Goal: Task Accomplishment & Management: Complete application form

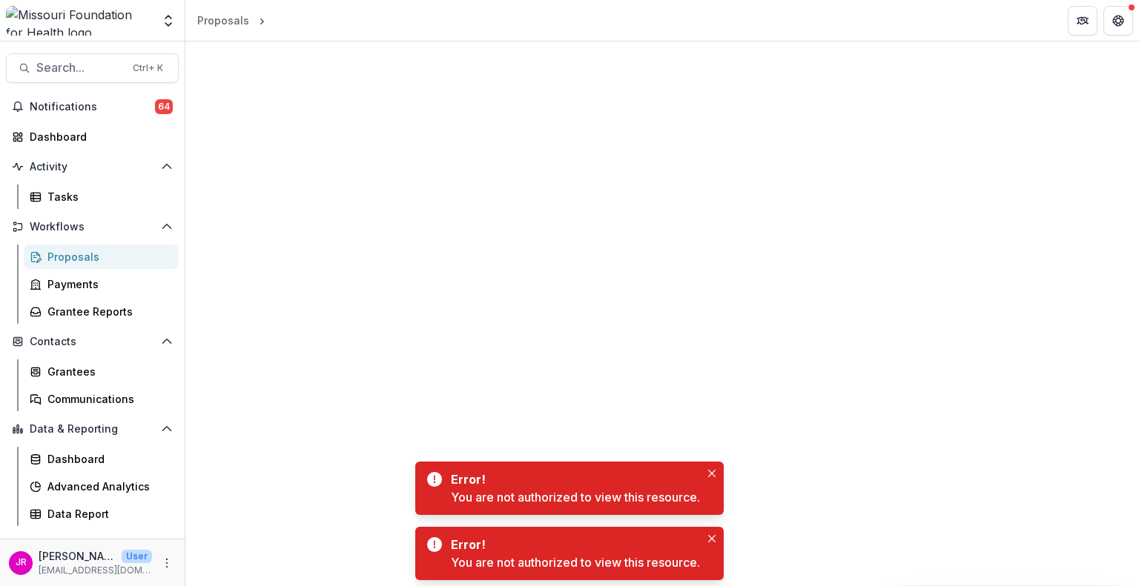
click at [68, 257] on div "Proposals" at bounding box center [106, 257] width 119 height 16
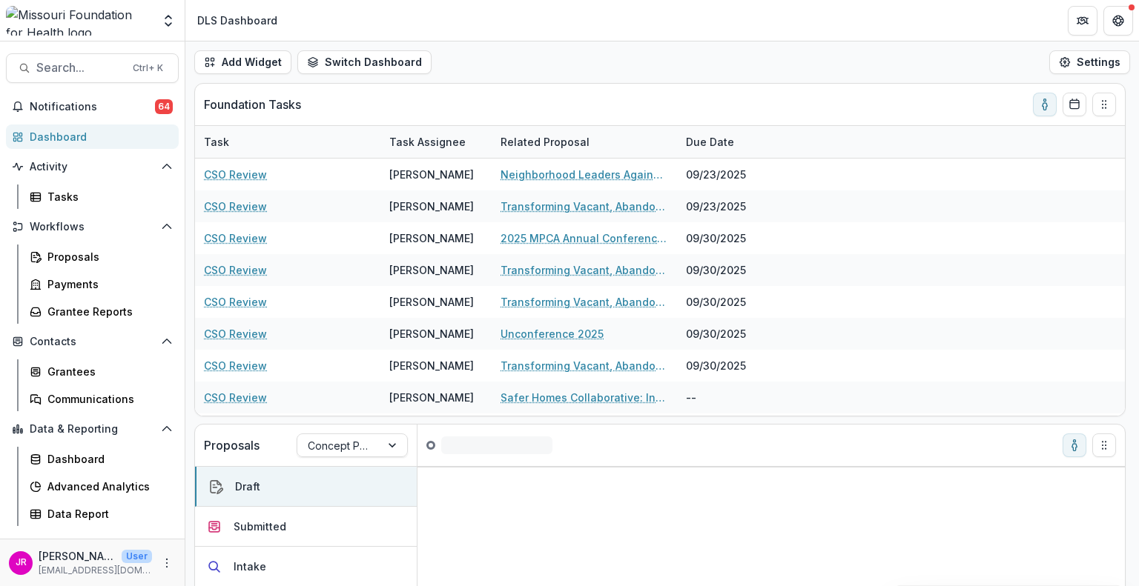
click at [65, 134] on div "Dashboard" at bounding box center [98, 137] width 137 height 16
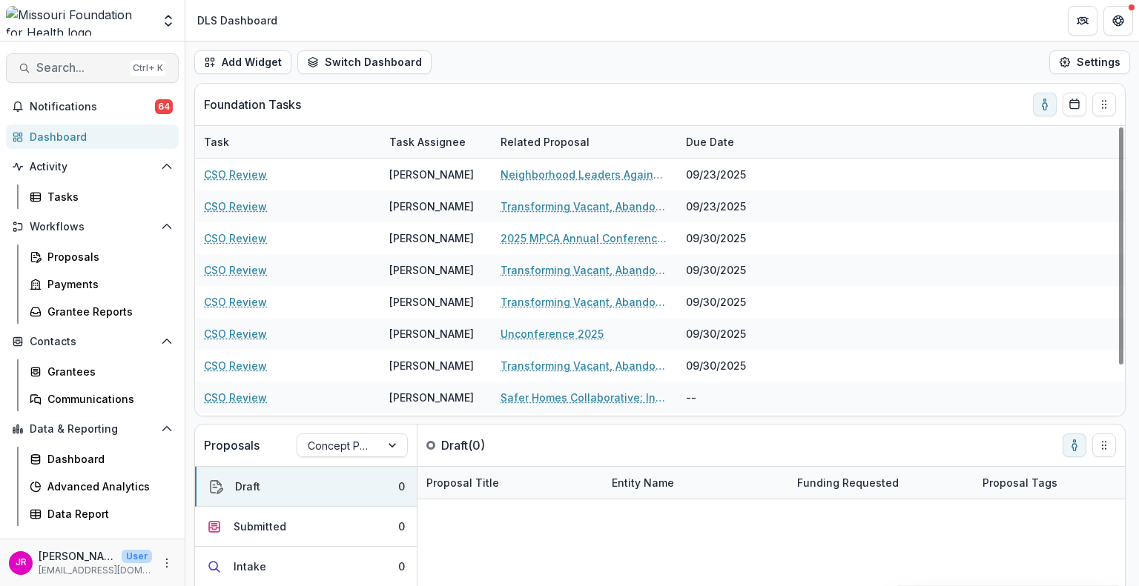
click at [67, 65] on span "Search..." at bounding box center [79, 68] width 87 height 14
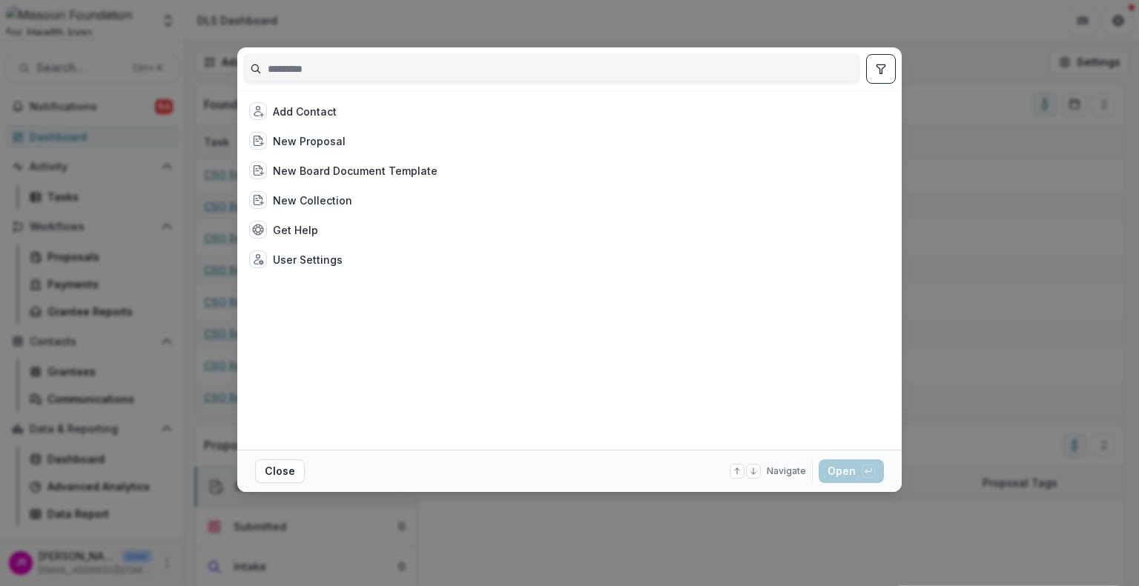
click at [293, 66] on input at bounding box center [551, 69] width 615 height 24
click at [961, 70] on div "Add Contact New Proposal New Board Document Template New Collection Get Help Us…" at bounding box center [569, 293] width 1139 height 586
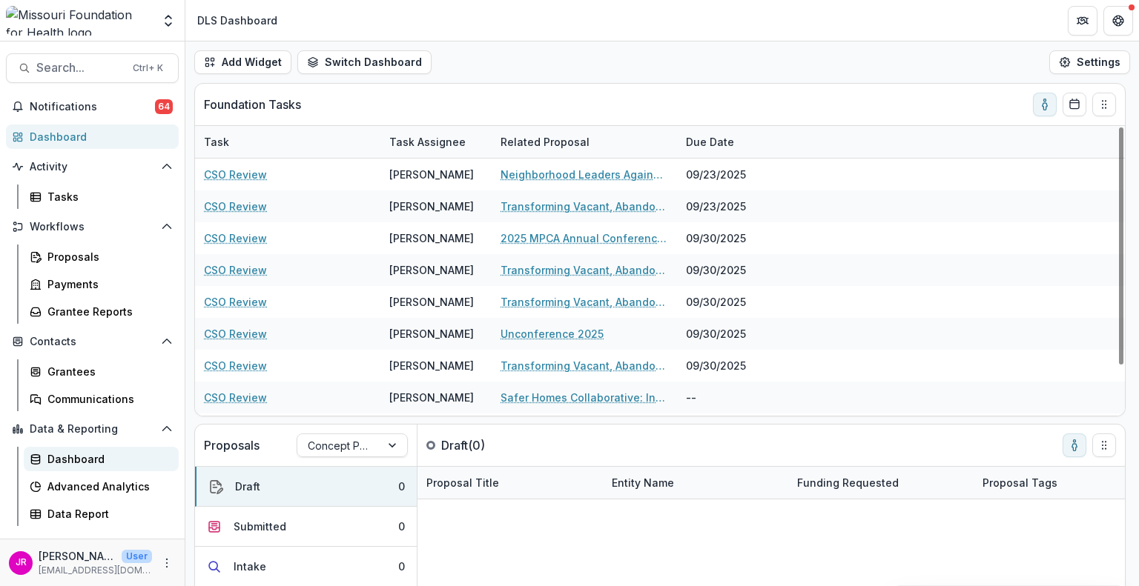
click at [66, 458] on div "Dashboard" at bounding box center [106, 460] width 119 height 16
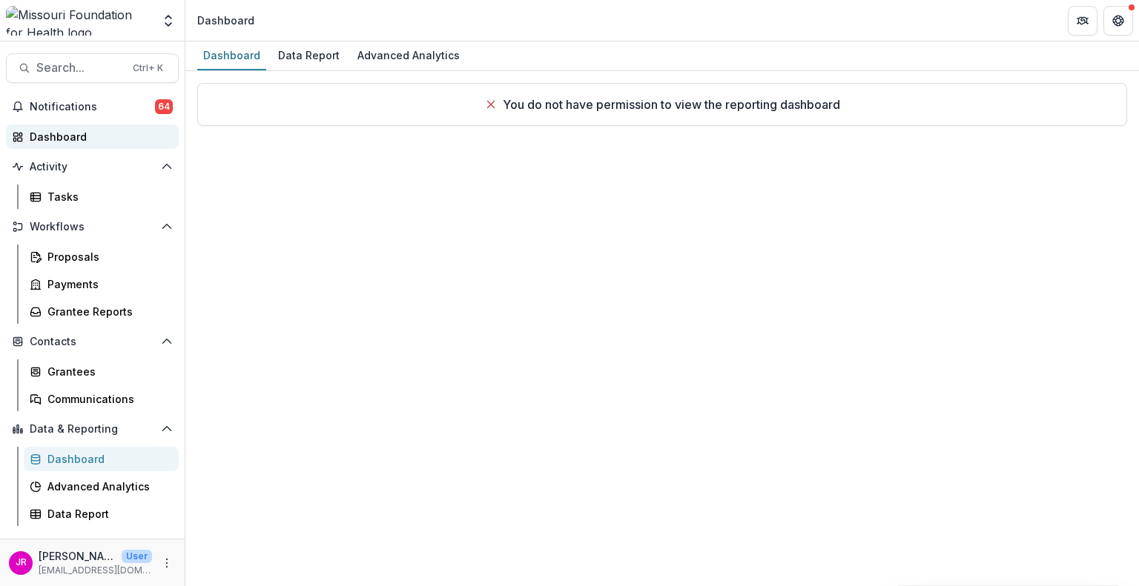
click at [65, 139] on div "Dashboard" at bounding box center [98, 137] width 137 height 16
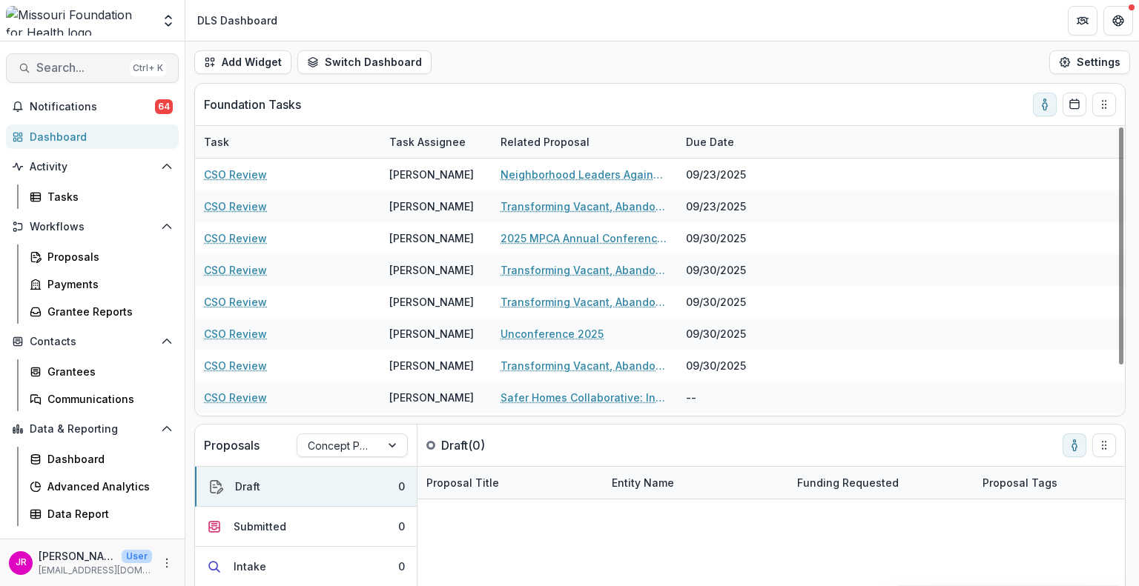
click at [39, 62] on span "Search..." at bounding box center [79, 68] width 87 height 14
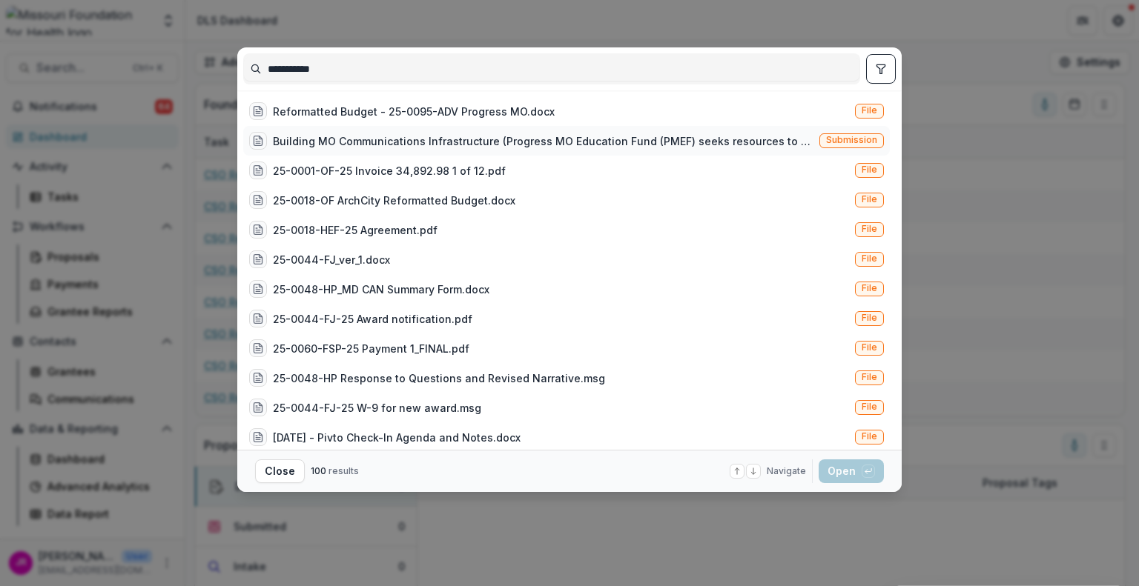
type input "**********"
click at [448, 140] on div "Building MO Communications Infrastructure (Progress MO Education Fund (PMEF) se…" at bounding box center [543, 141] width 541 height 16
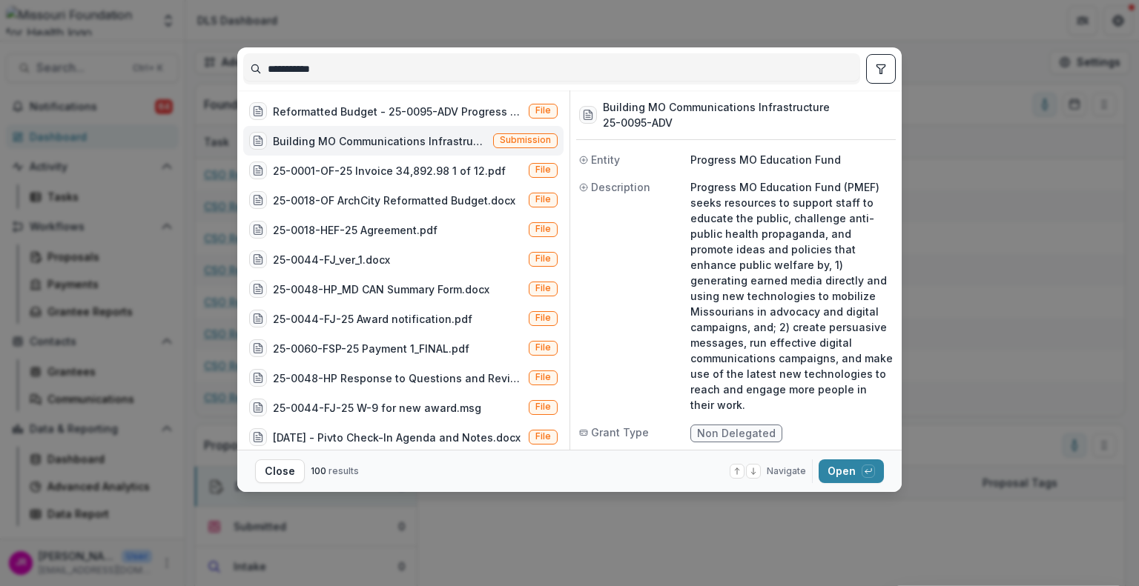
click at [765, 513] on div "**********" at bounding box center [569, 293] width 1139 height 586
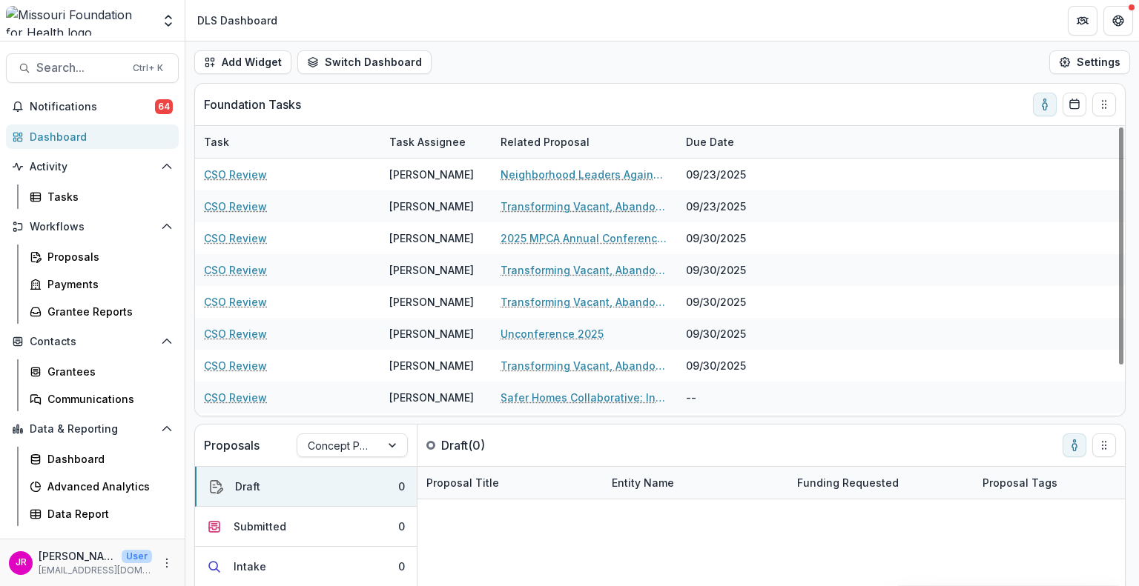
click at [95, 139] on div "Dashboard" at bounding box center [98, 137] width 137 height 16
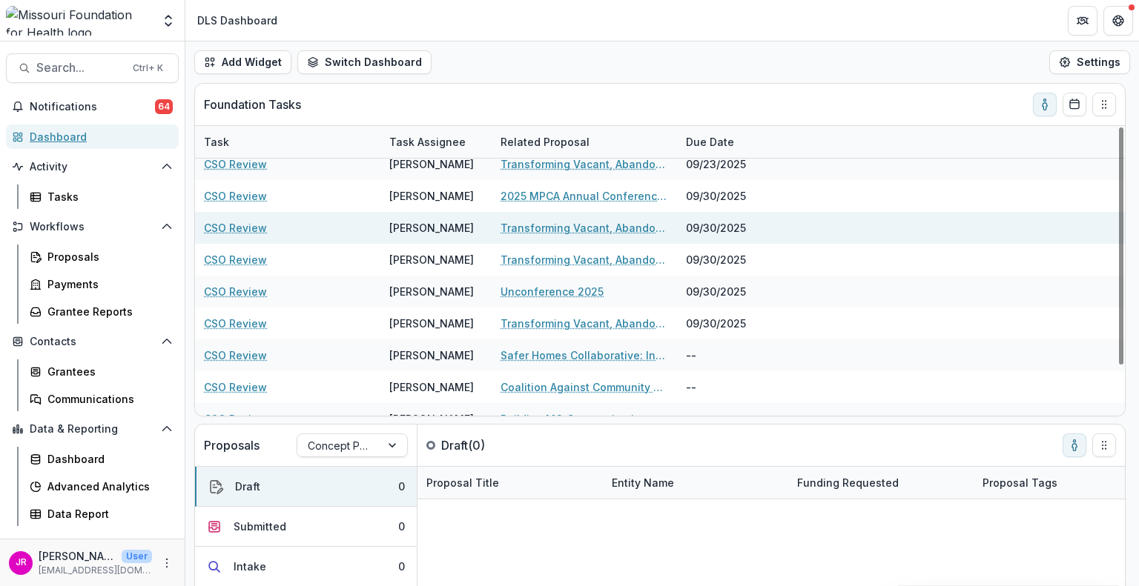
scroll to position [60, 0]
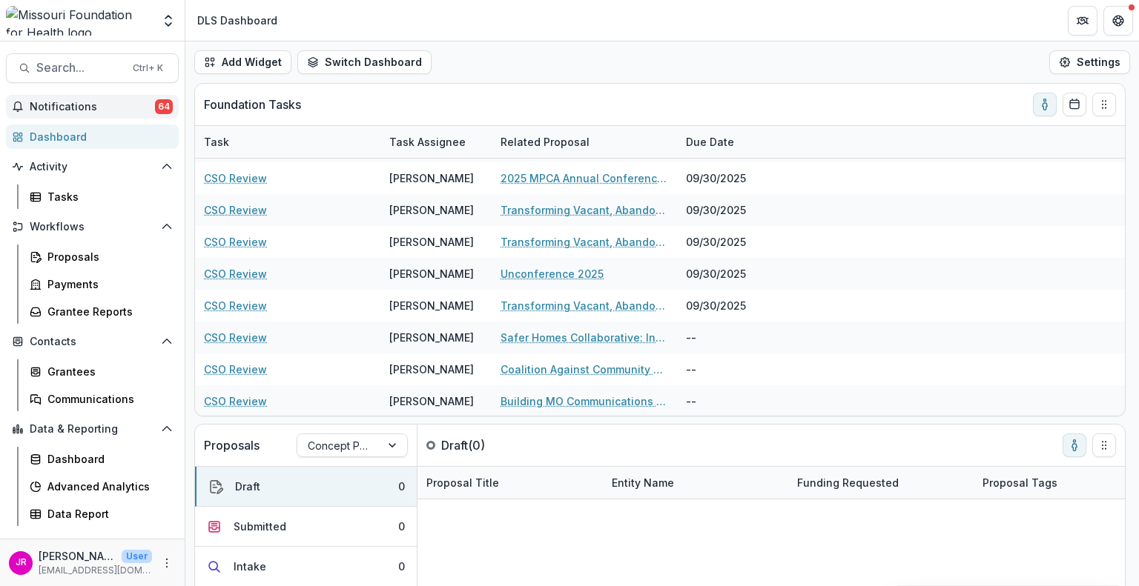
click at [105, 110] on span "Notifications" at bounding box center [92, 107] width 125 height 13
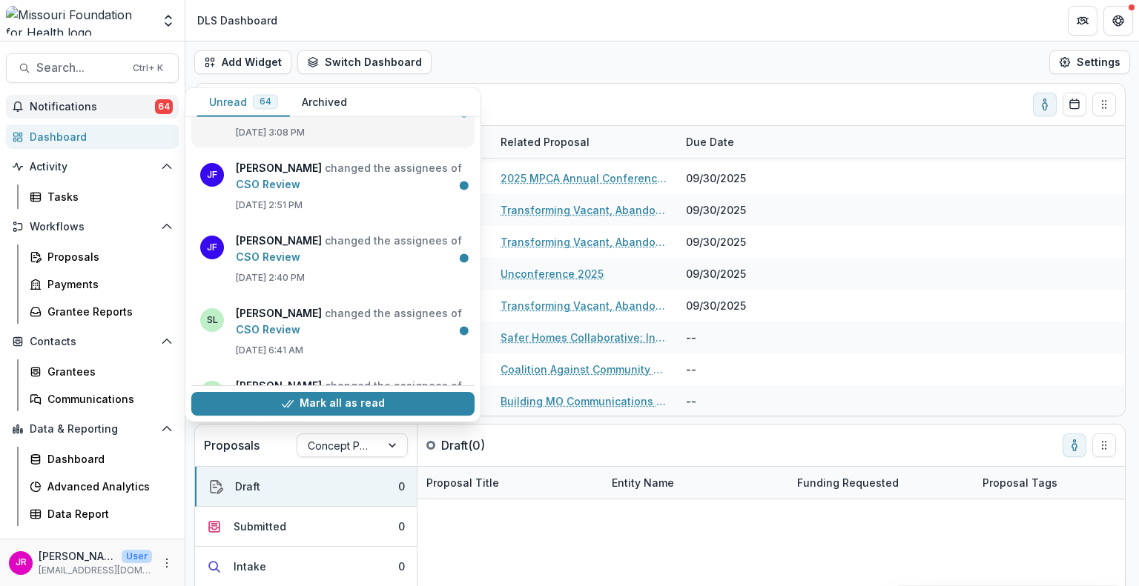
scroll to position [0, 0]
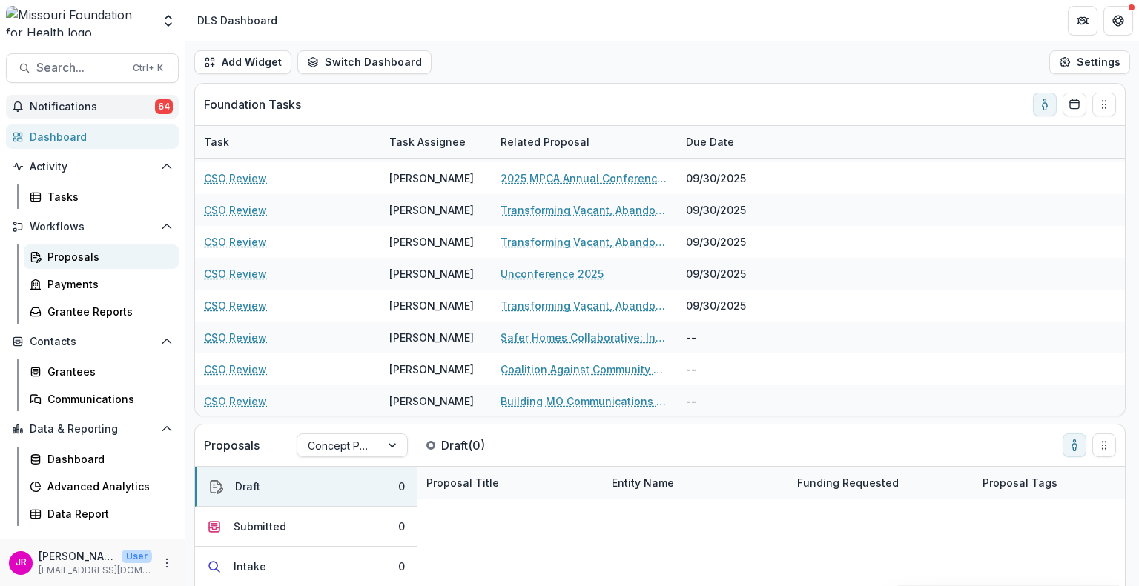
click at [85, 260] on div "Proposals" at bounding box center [106, 257] width 119 height 16
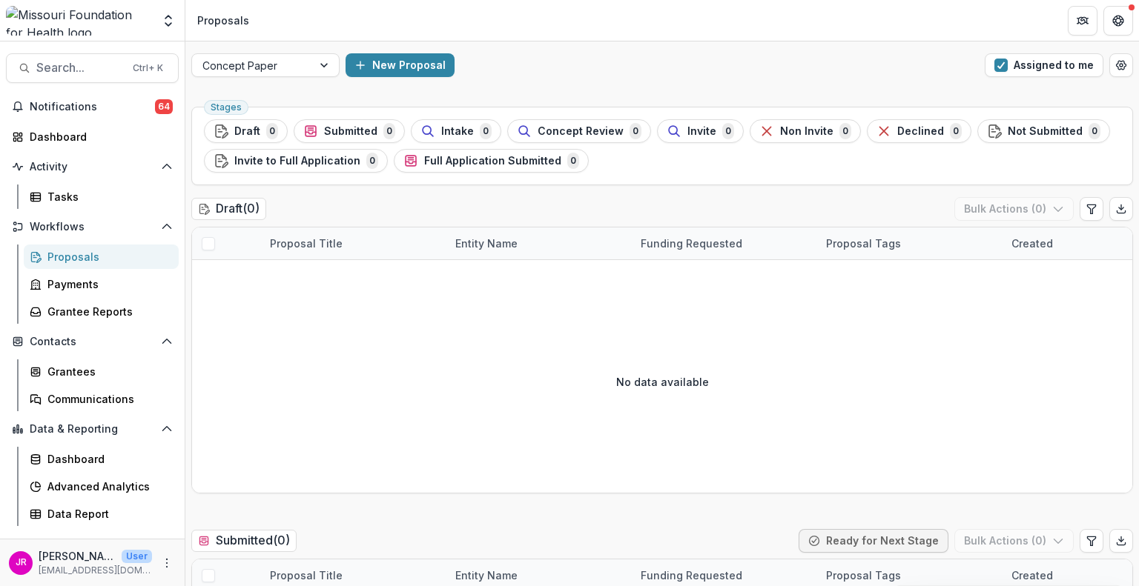
click at [58, 265] on link "Proposals" at bounding box center [101, 257] width 155 height 24
click at [57, 139] on div "Dashboard" at bounding box center [98, 137] width 137 height 16
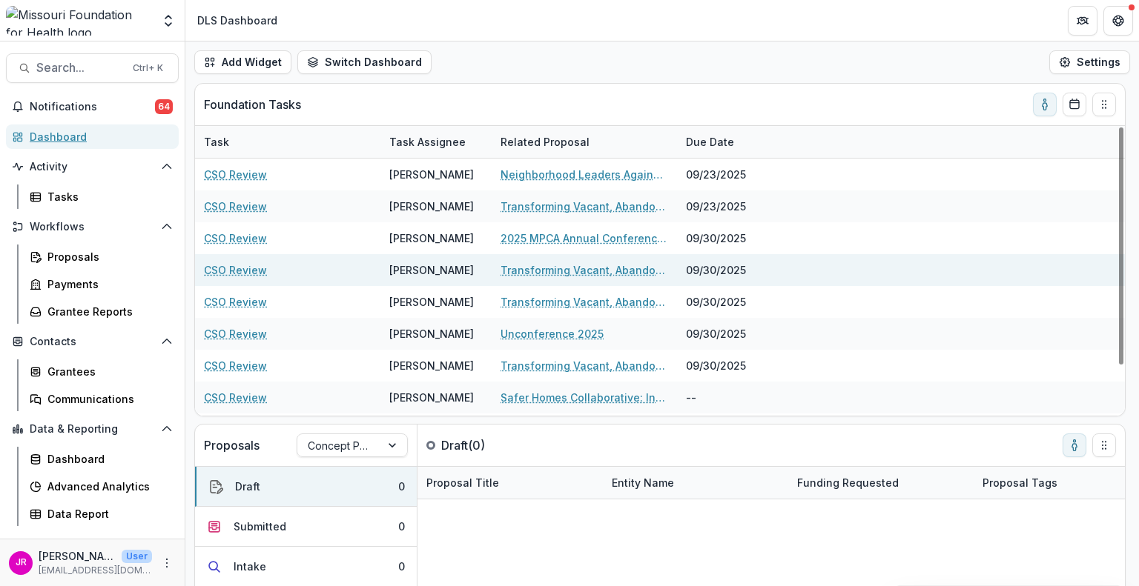
scroll to position [60, 0]
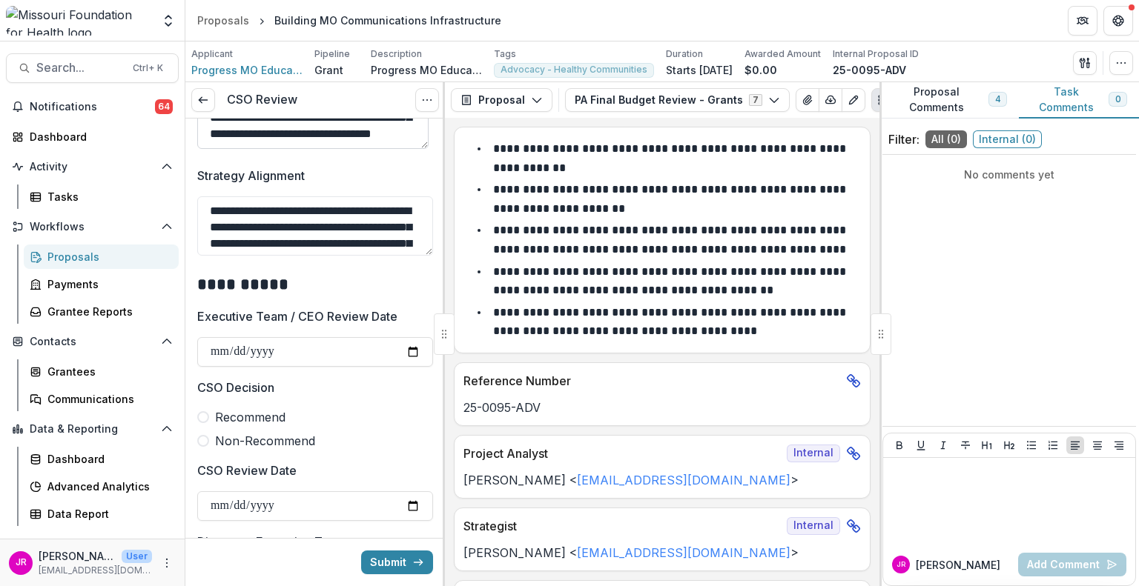
scroll to position [519, 0]
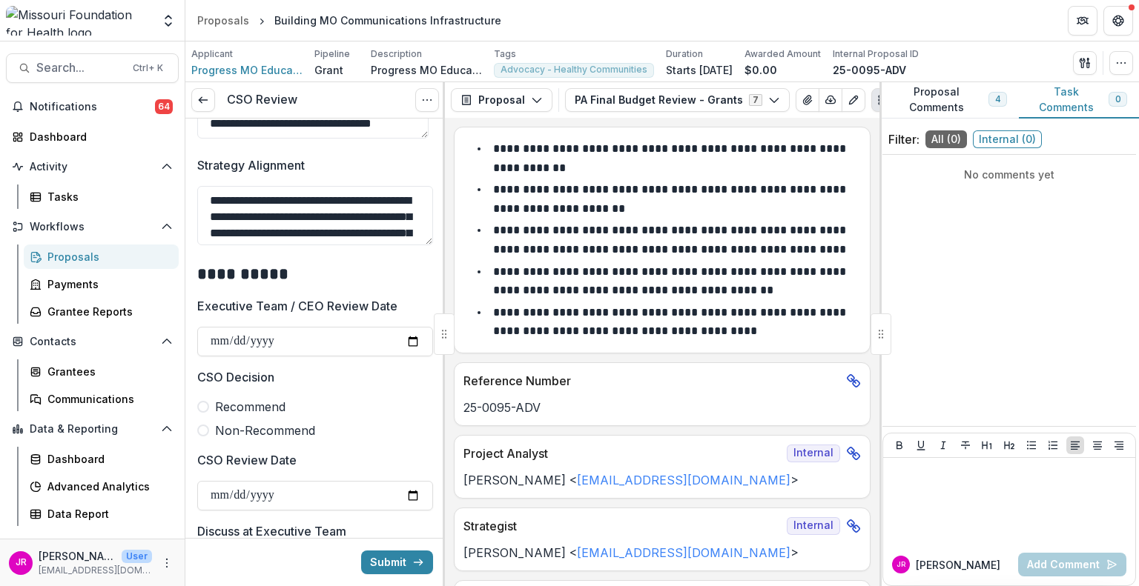
click at [202, 405] on span at bounding box center [203, 407] width 12 height 12
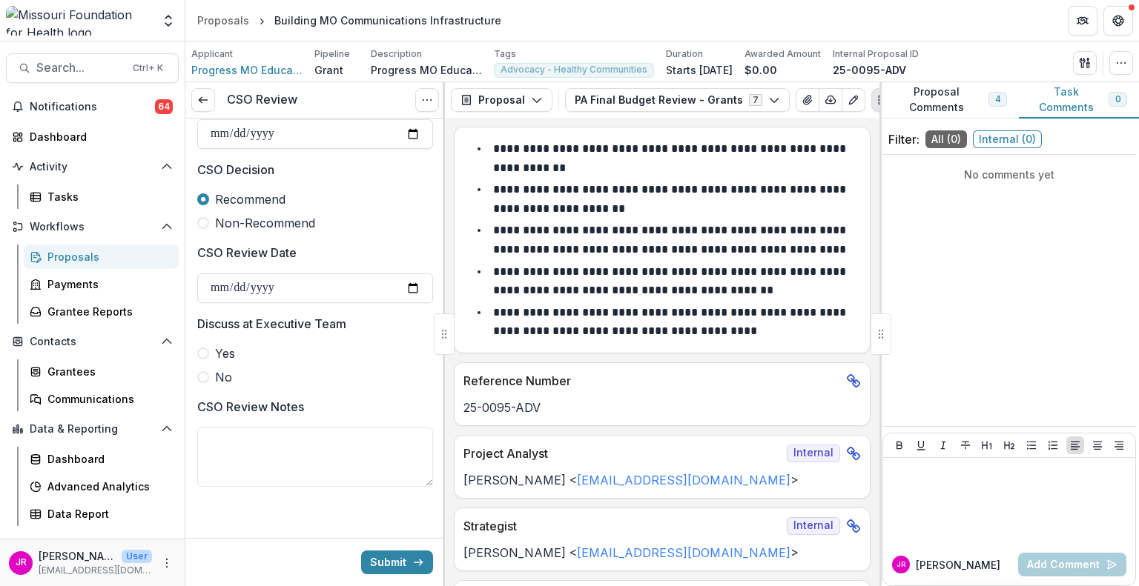
scroll to position [728, 0]
click at [404, 282] on input "CSO Review Date" at bounding box center [315, 287] width 236 height 30
type input "**********"
click at [202, 375] on span at bounding box center [203, 376] width 12 height 12
click at [391, 563] on button "Submit" at bounding box center [397, 563] width 72 height 24
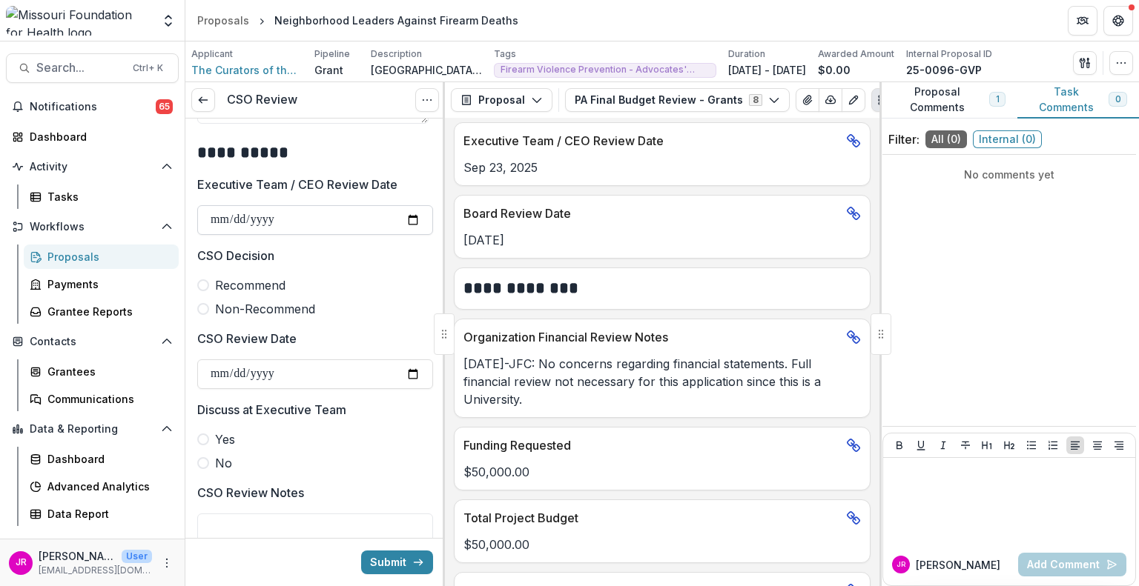
scroll to position [667, 0]
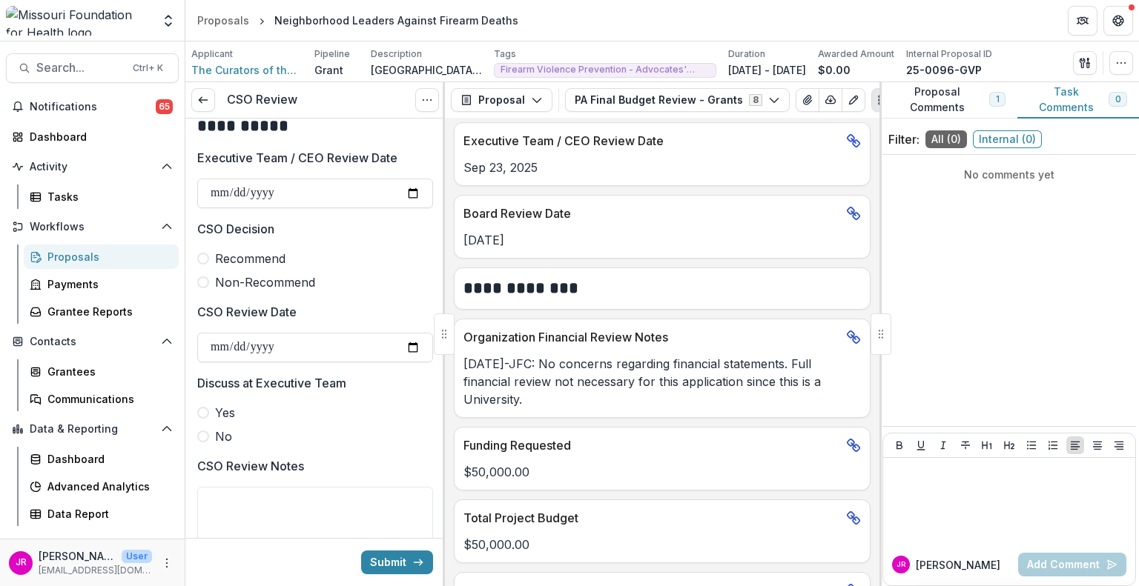
click at [208, 257] on span at bounding box center [203, 259] width 12 height 12
click at [417, 346] on input "CSO Review Date" at bounding box center [315, 348] width 236 height 30
click at [402, 344] on input "CSO Review Date" at bounding box center [315, 348] width 236 height 30
type input "**********"
click at [202, 432] on span at bounding box center [203, 437] width 12 height 12
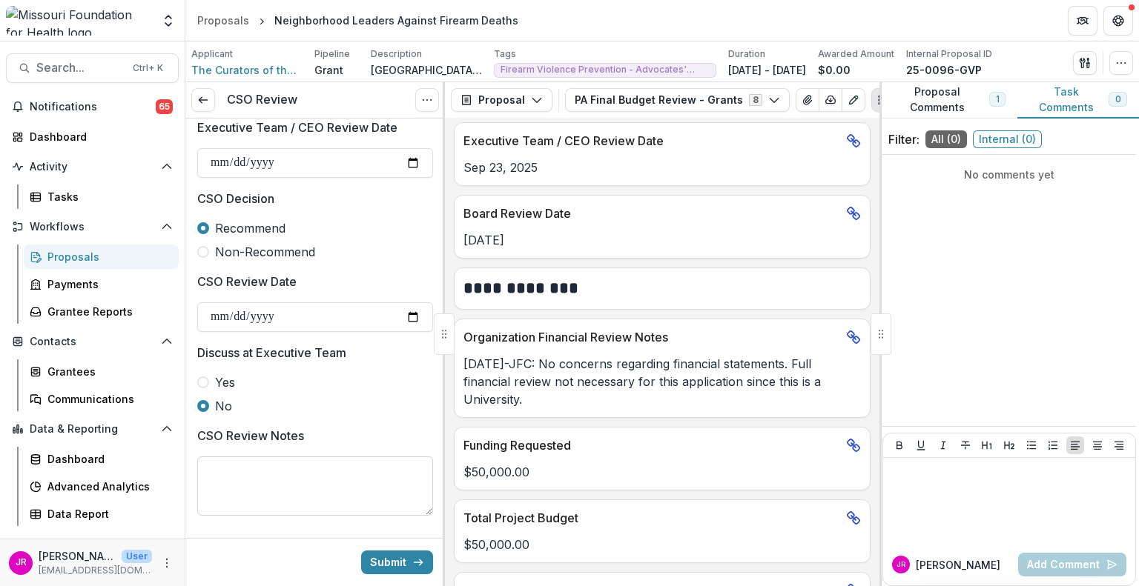
scroll to position [728, 0]
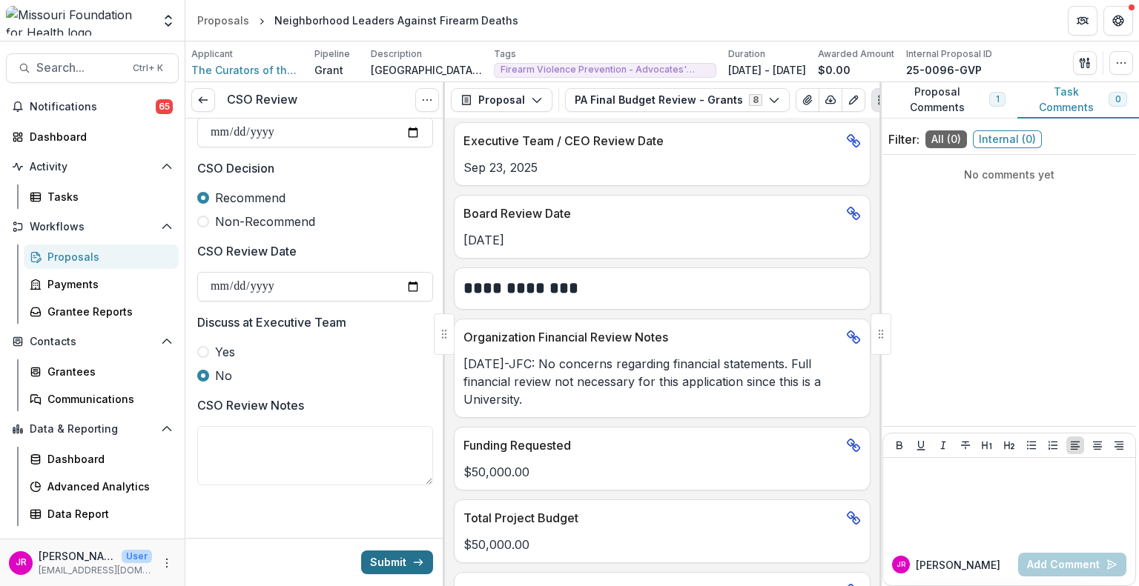
click at [398, 563] on button "Submit" at bounding box center [397, 563] width 72 height 24
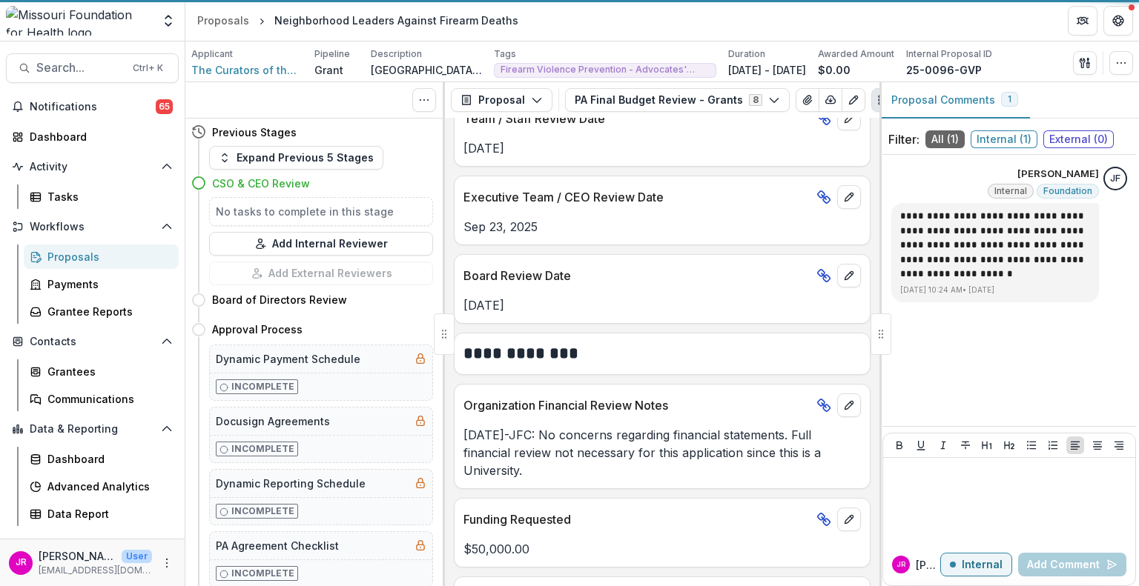
scroll to position [1017, 0]
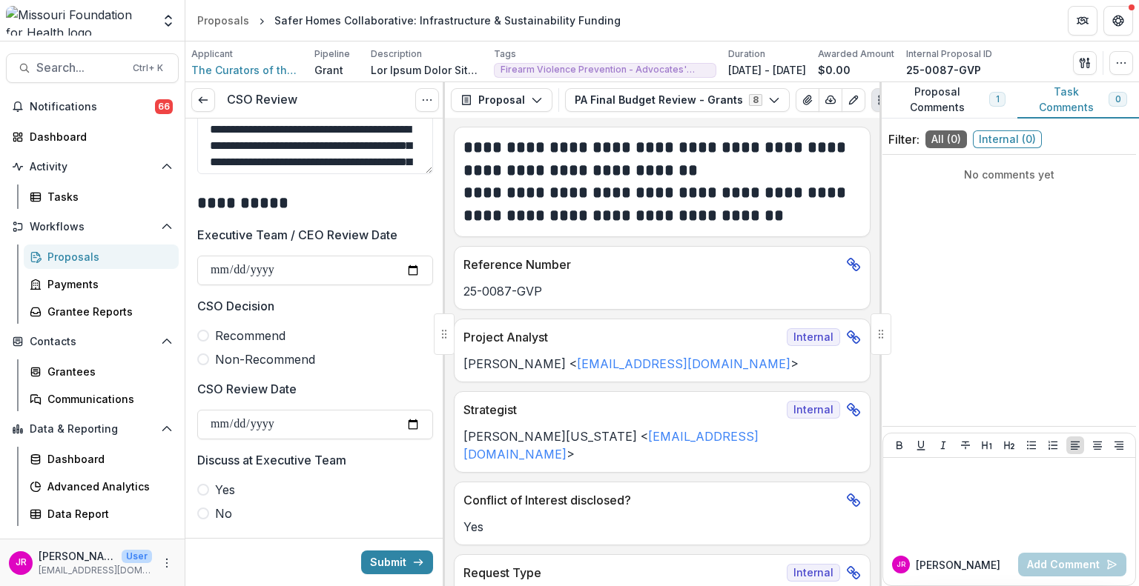
scroll to position [593, 0]
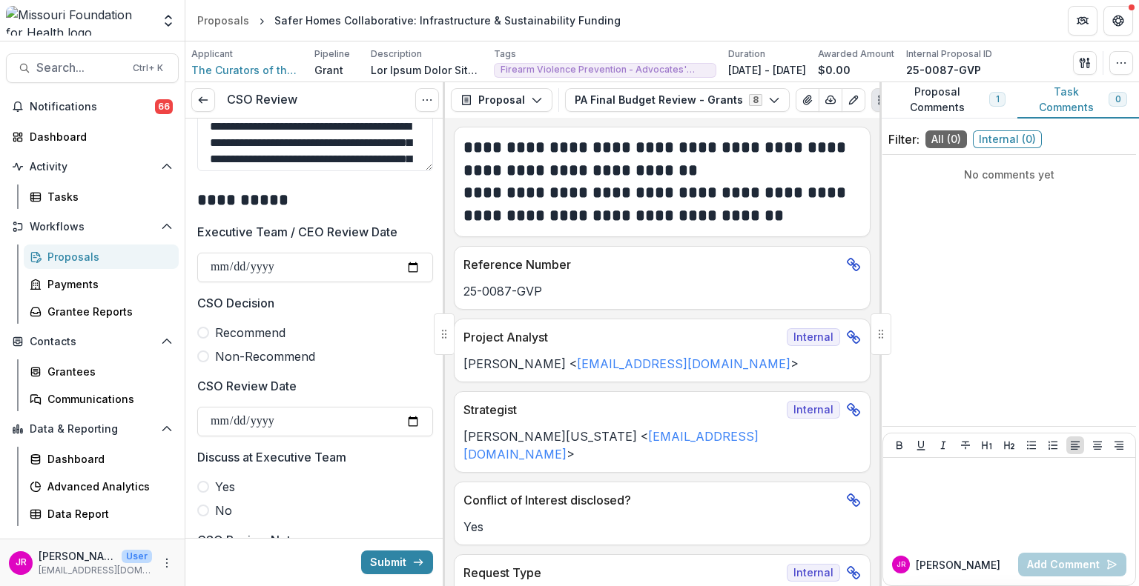
click at [202, 335] on span at bounding box center [203, 333] width 12 height 12
click at [410, 426] on input "CSO Review Date" at bounding box center [315, 422] width 236 height 30
type input "**********"
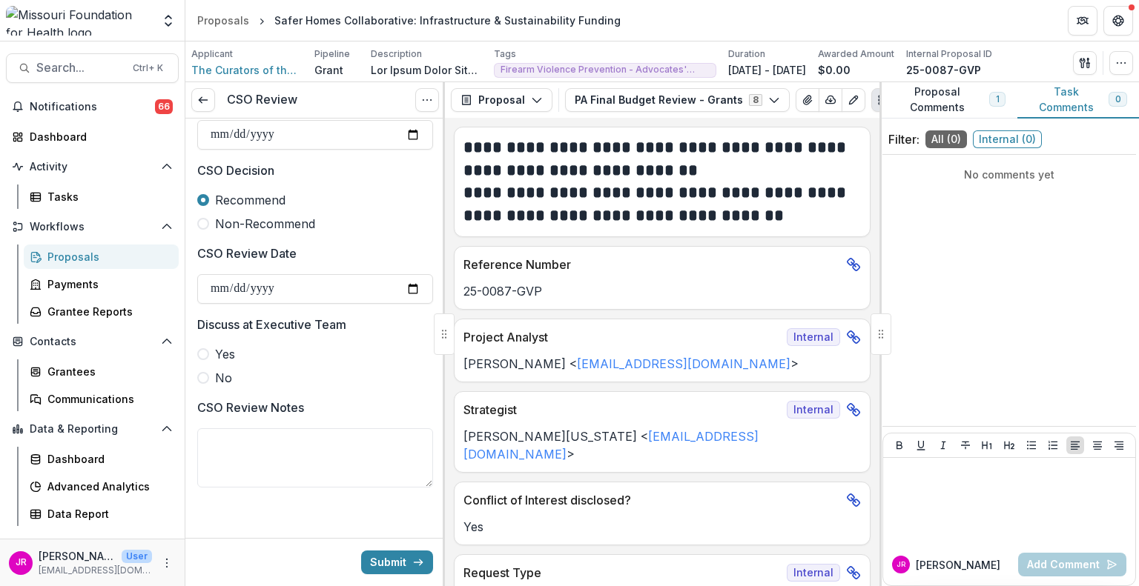
scroll to position [728, 0]
click at [202, 374] on span at bounding box center [203, 376] width 12 height 12
click at [391, 557] on button "Submit" at bounding box center [397, 563] width 72 height 24
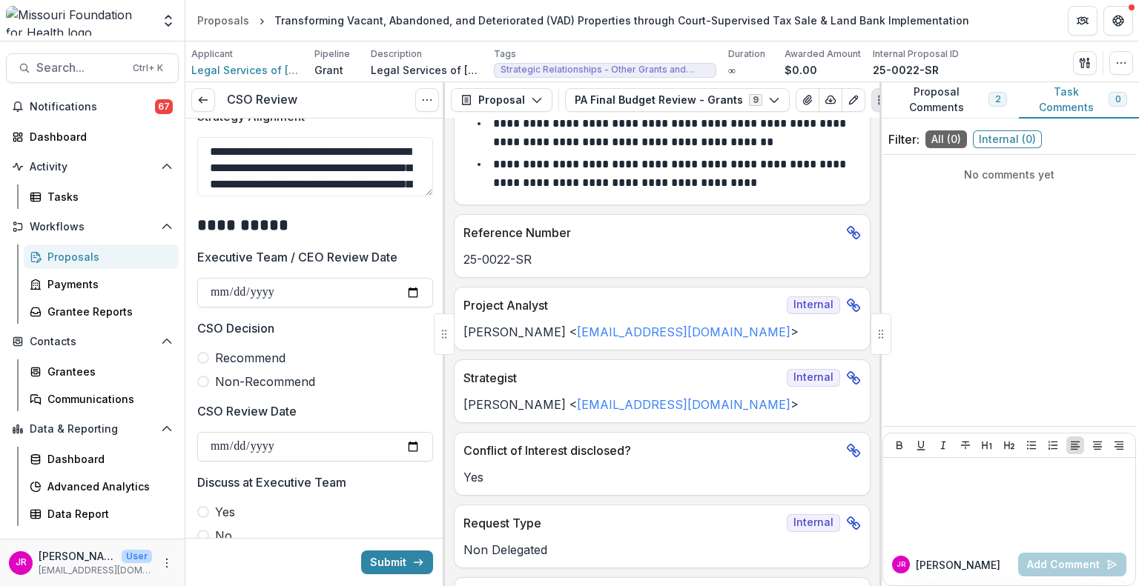
scroll to position [593, 0]
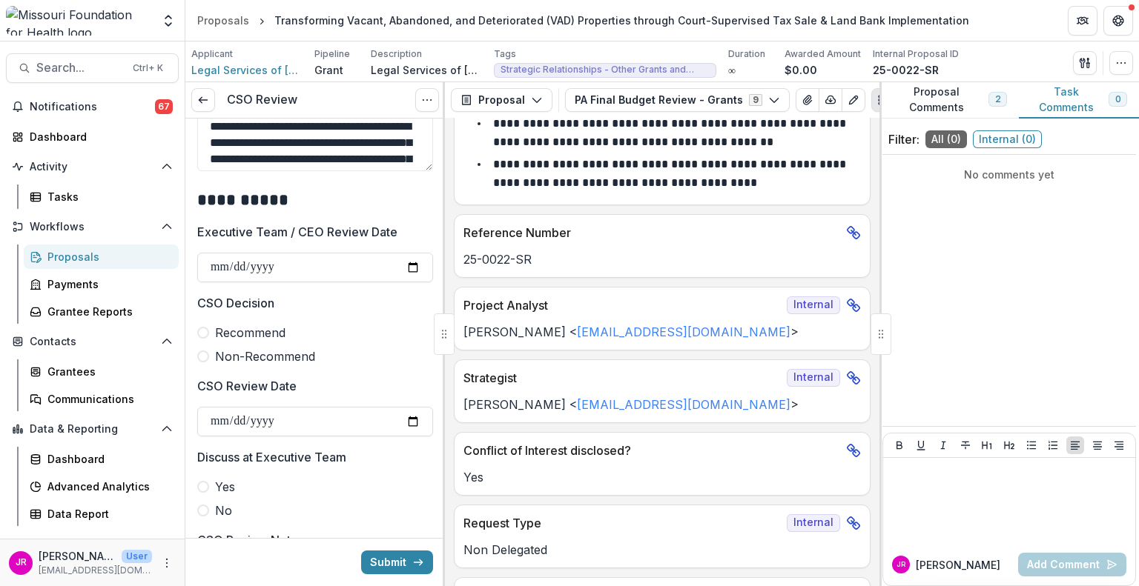
click at [205, 332] on span at bounding box center [203, 333] width 12 height 12
click at [408, 419] on input "CSO Review Date" at bounding box center [315, 422] width 236 height 30
type input "**********"
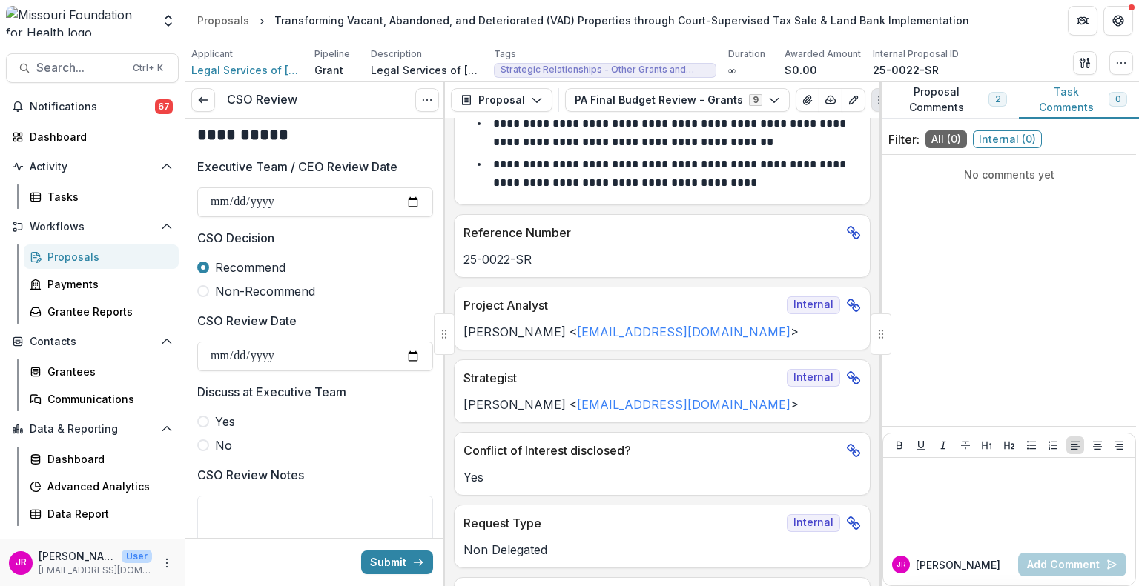
scroll to position [728, 0]
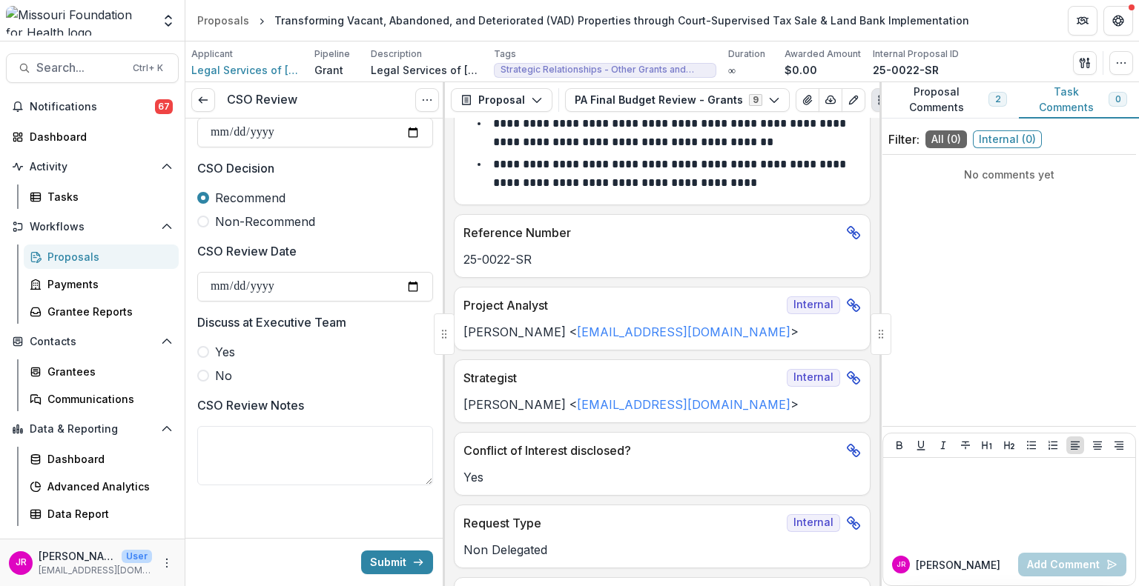
click at [208, 380] on label "No" at bounding box center [315, 376] width 236 height 18
click at [386, 558] on button "Submit" at bounding box center [397, 563] width 72 height 24
